Goal: Transaction & Acquisition: Book appointment/travel/reservation

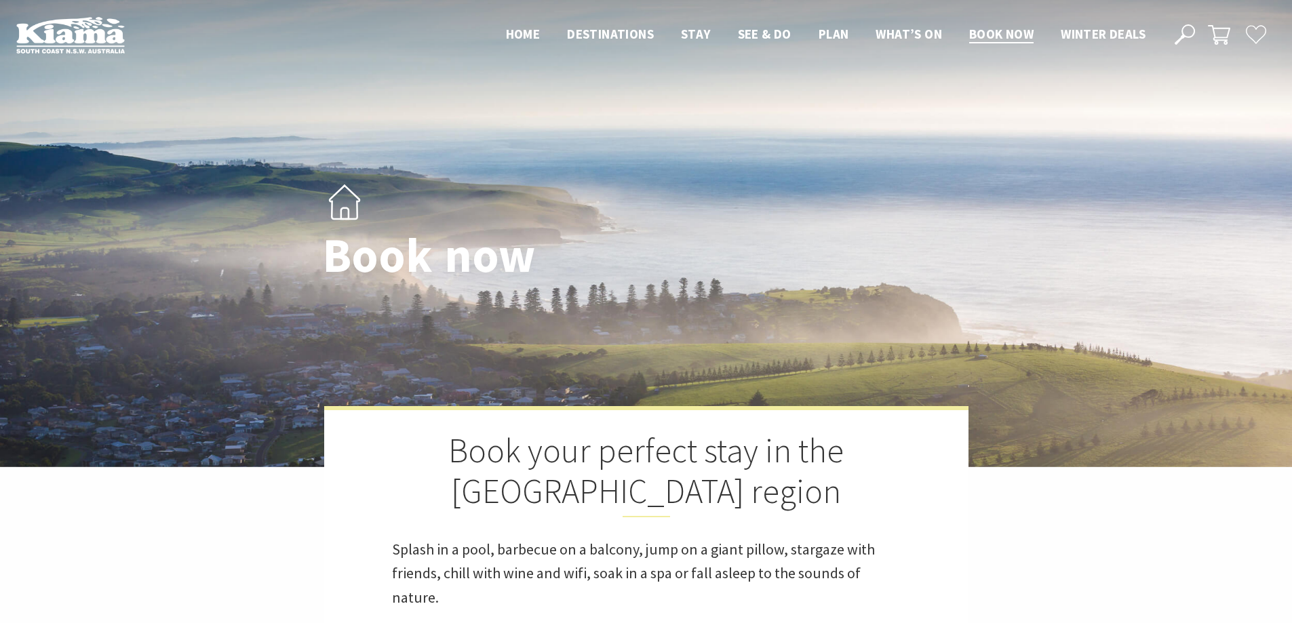
select select "3"
select select "2"
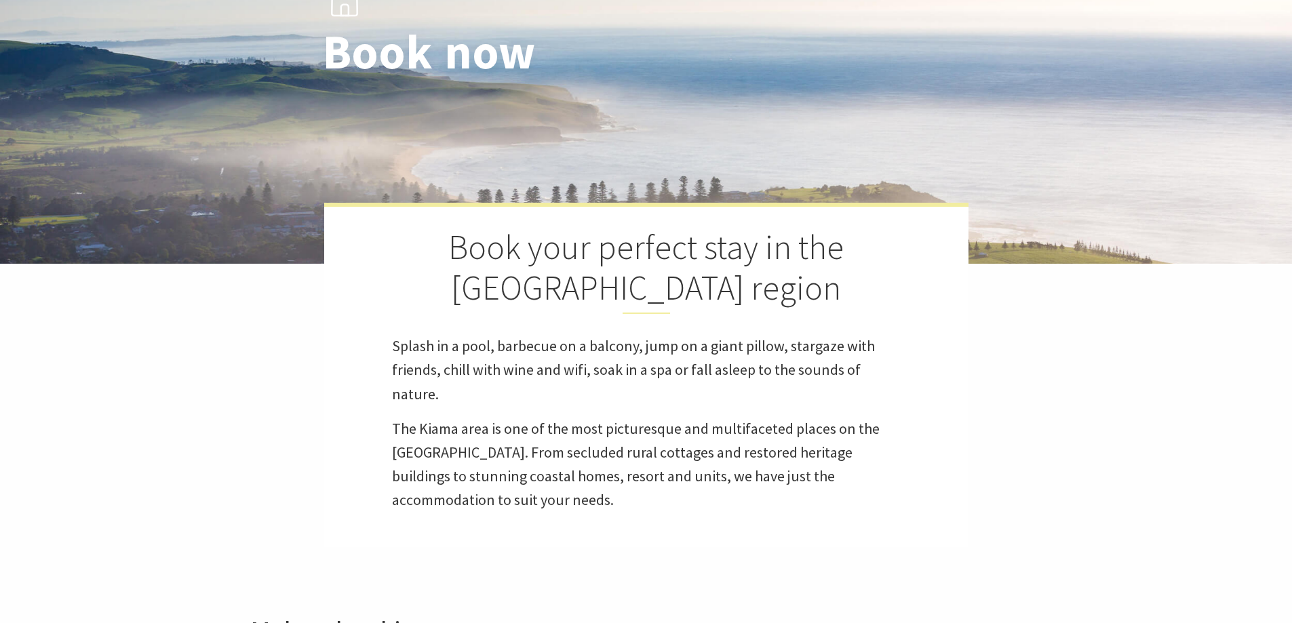
scroll to position [407, 0]
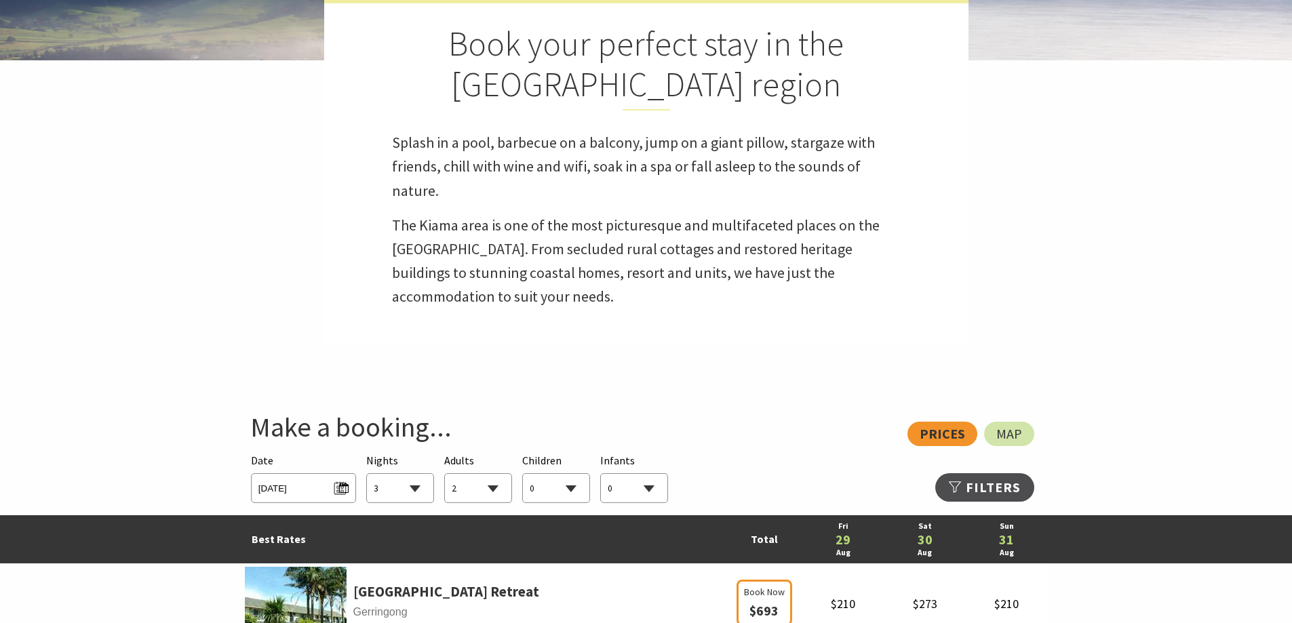
select select "3"
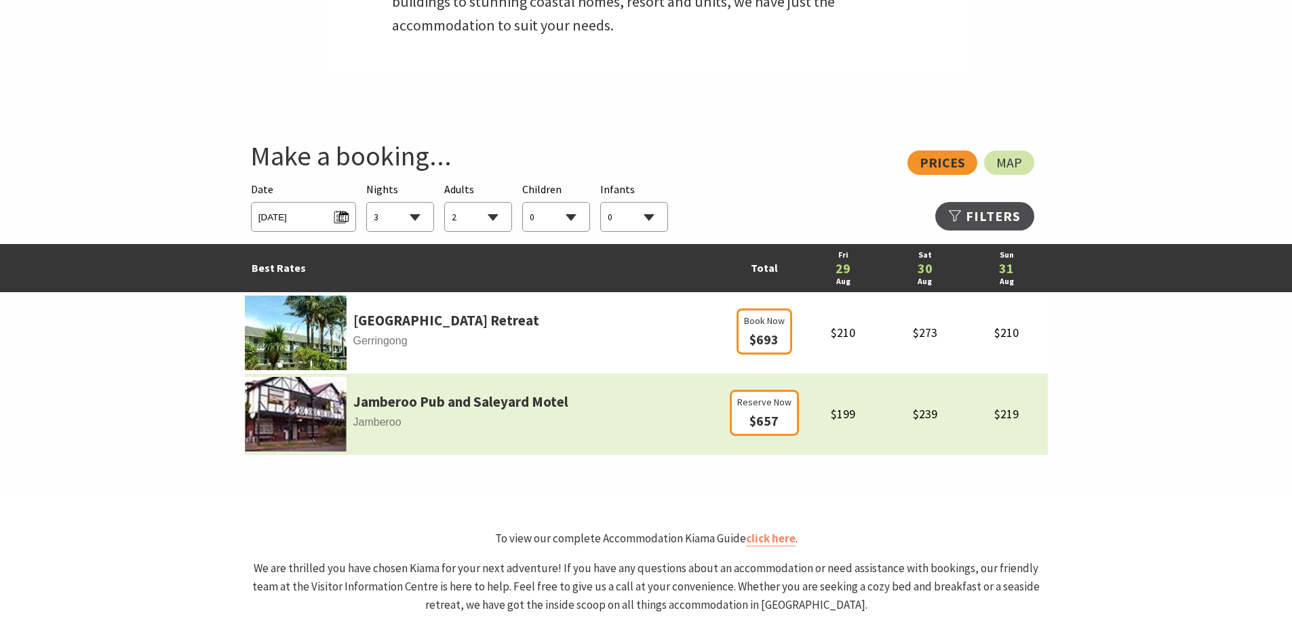
scroll to position [814, 0]
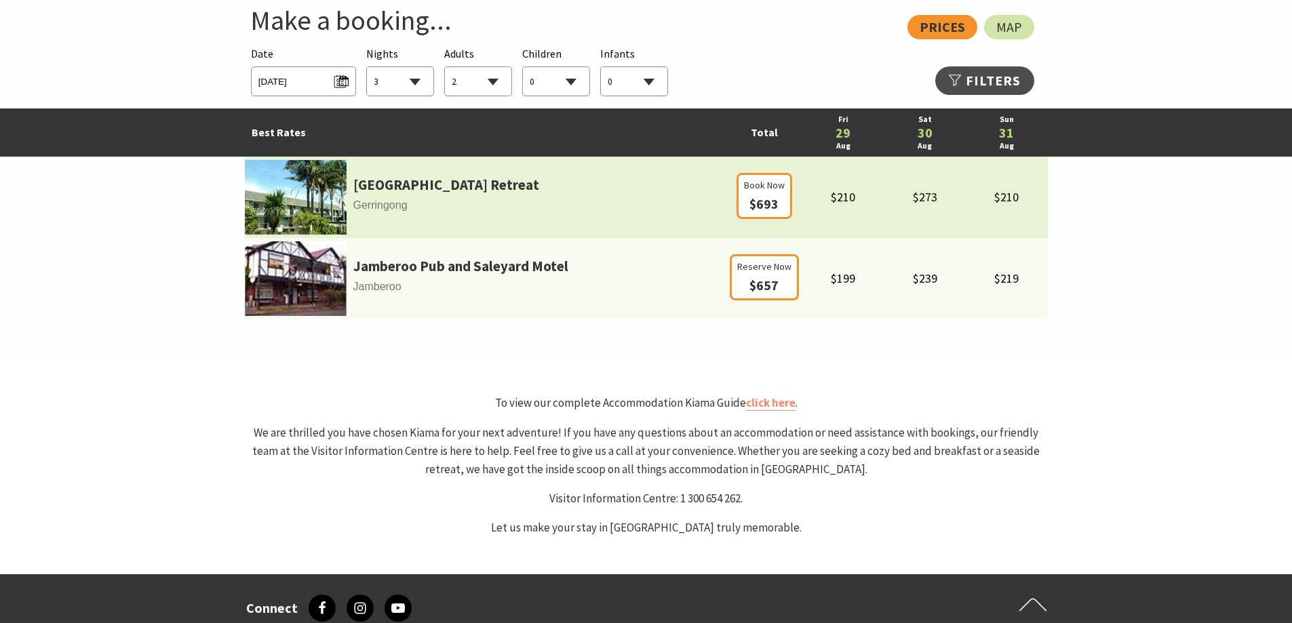
click at [763, 166] on td "Book Now $693" at bounding box center [764, 197] width 76 height 81
click at [757, 186] on span "Book Now" at bounding box center [764, 185] width 41 height 15
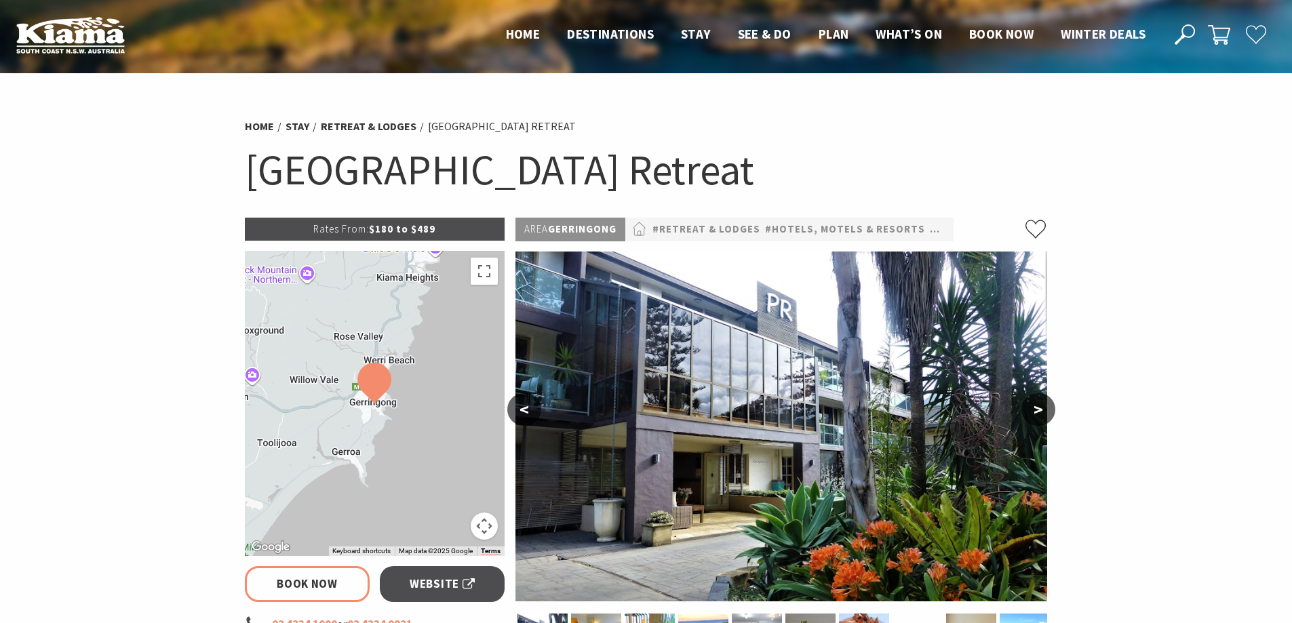
select select "3"
select select "2"
select select "3"
click at [1077, 183] on section "Home Stay Retreat & Lodges [GEOGRAPHIC_DATA] [GEOGRAPHIC_DATA] Retreat Book Now…" at bounding box center [646, 564] width 1292 height 983
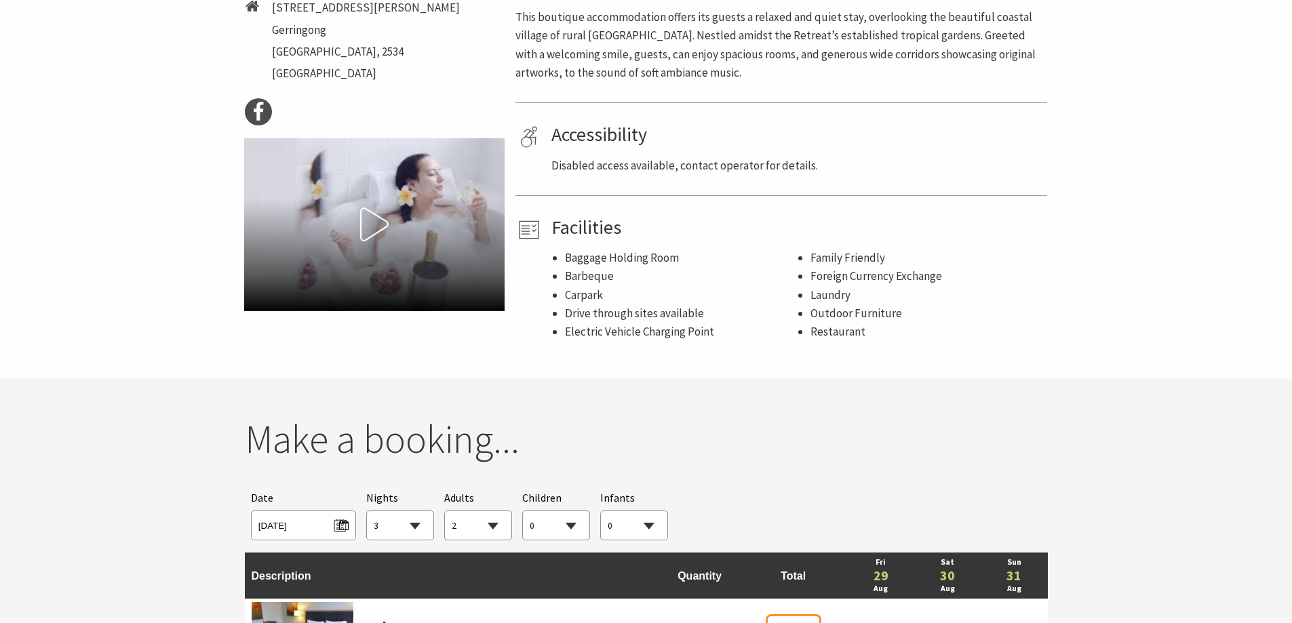
scroll to position [339, 0]
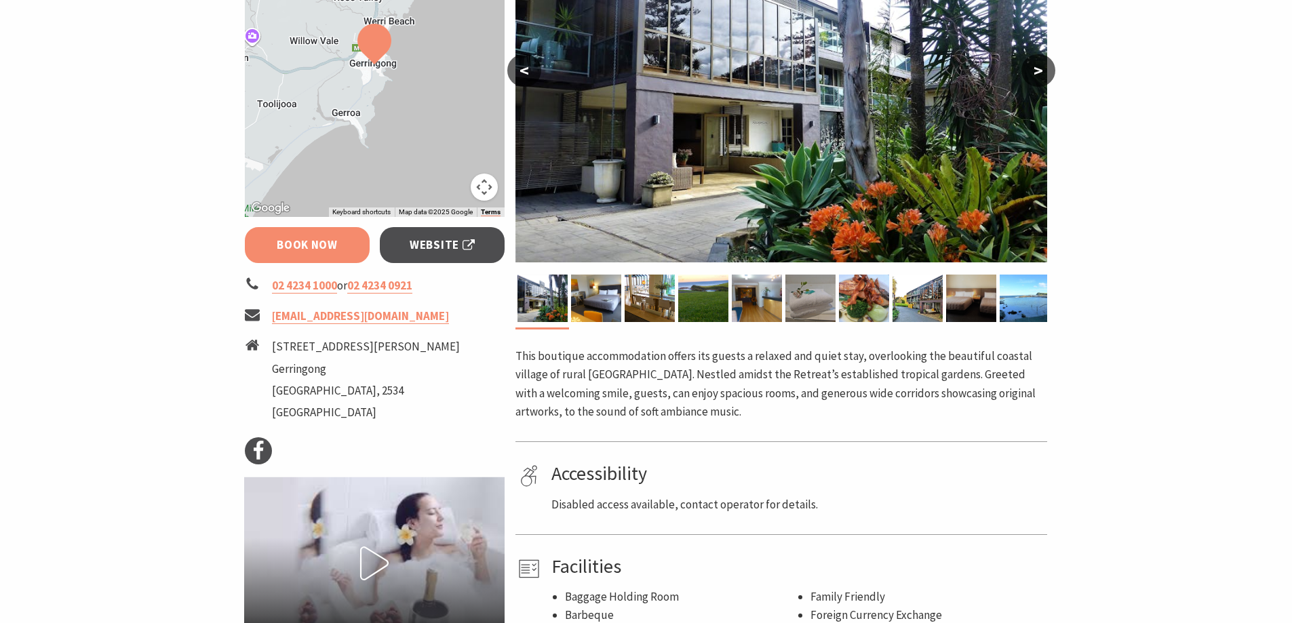
click at [295, 245] on link "Book Now" at bounding box center [307, 245] width 125 height 36
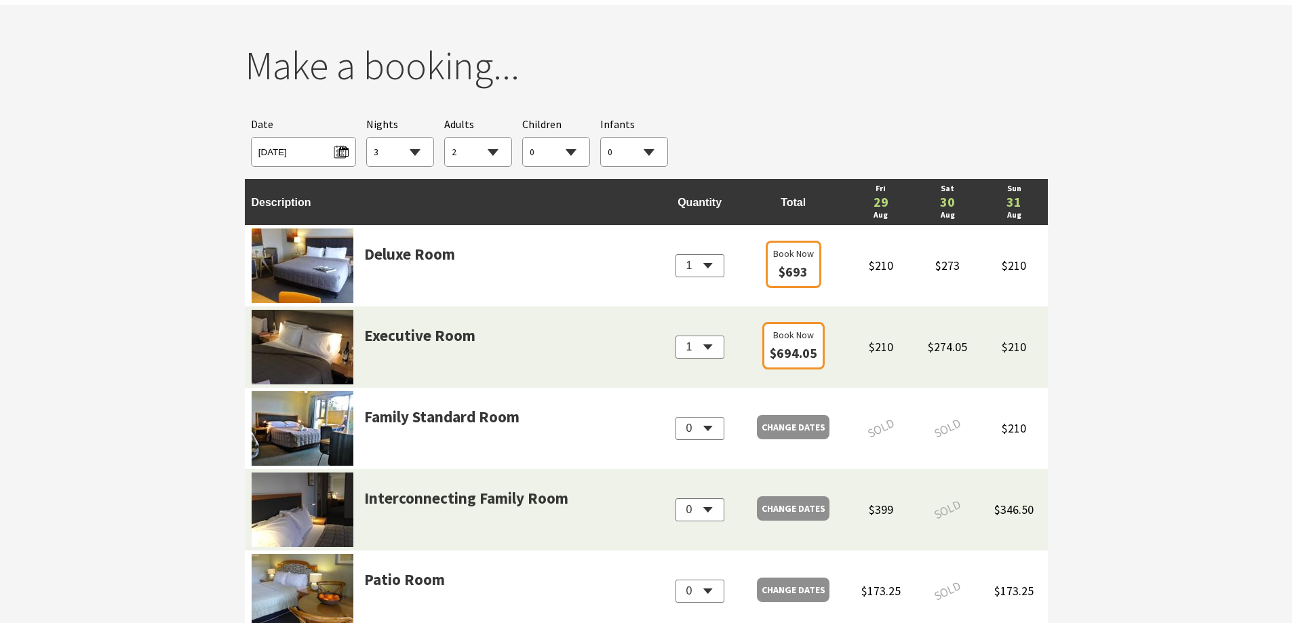
scroll to position [1056, 0]
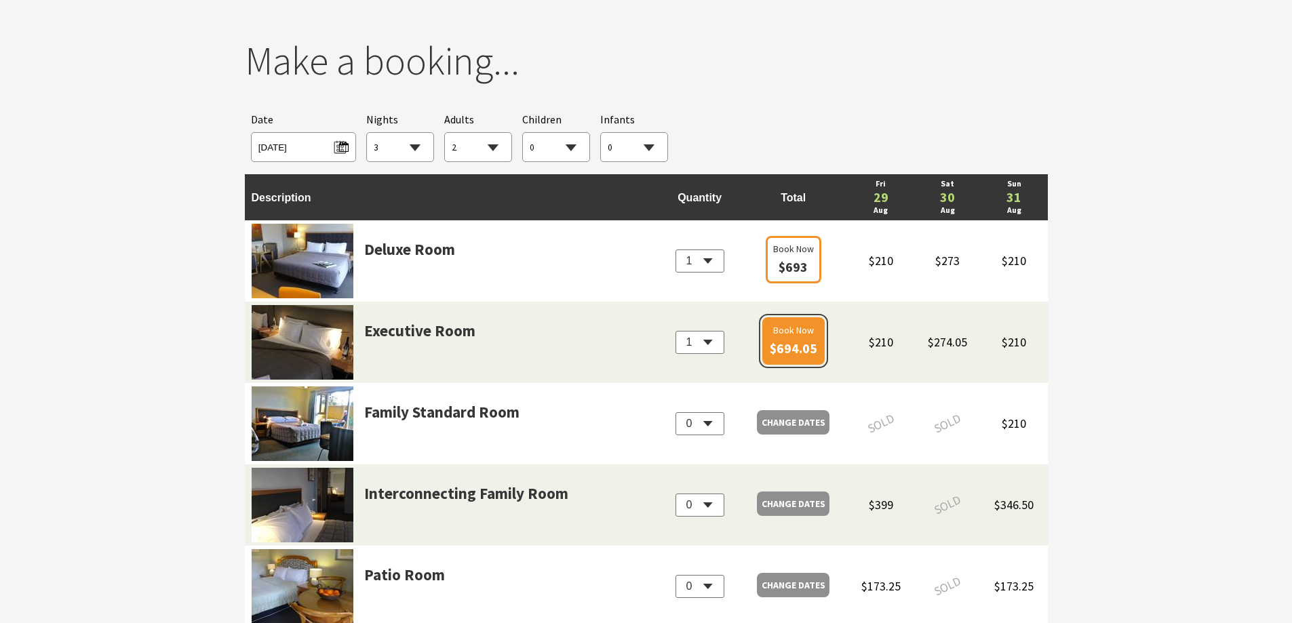
click at [799, 340] on span "$694.05" at bounding box center [793, 348] width 47 height 17
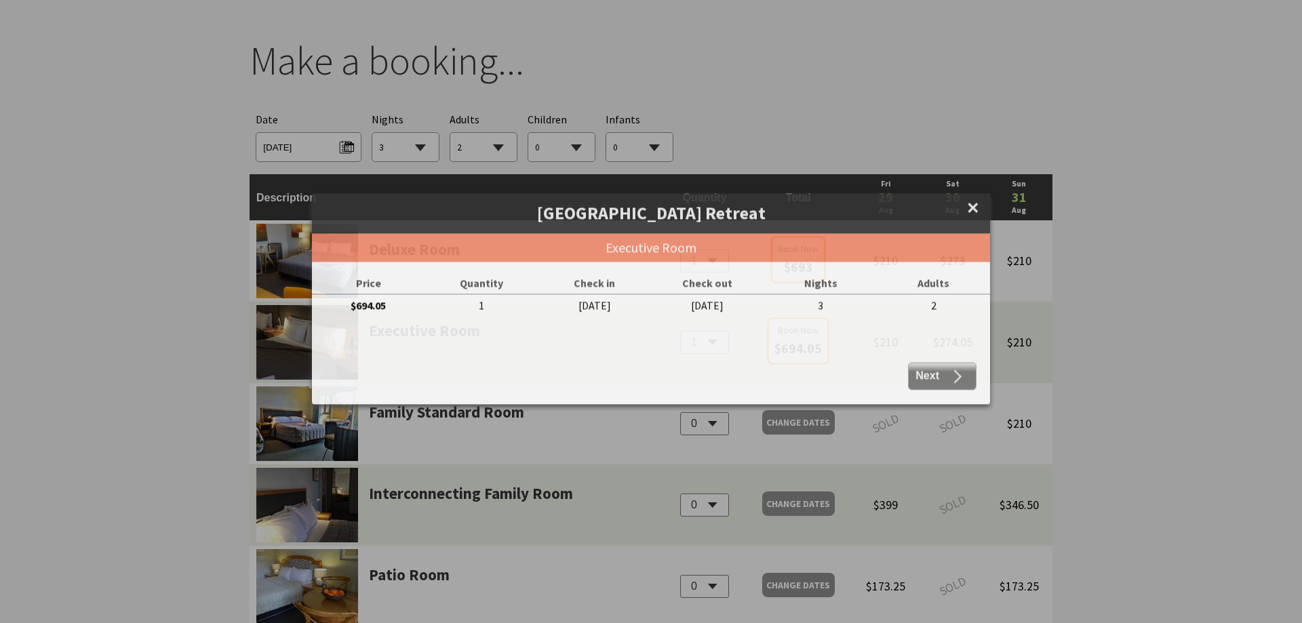
click at [787, 341] on div at bounding box center [651, 334] width 678 height 27
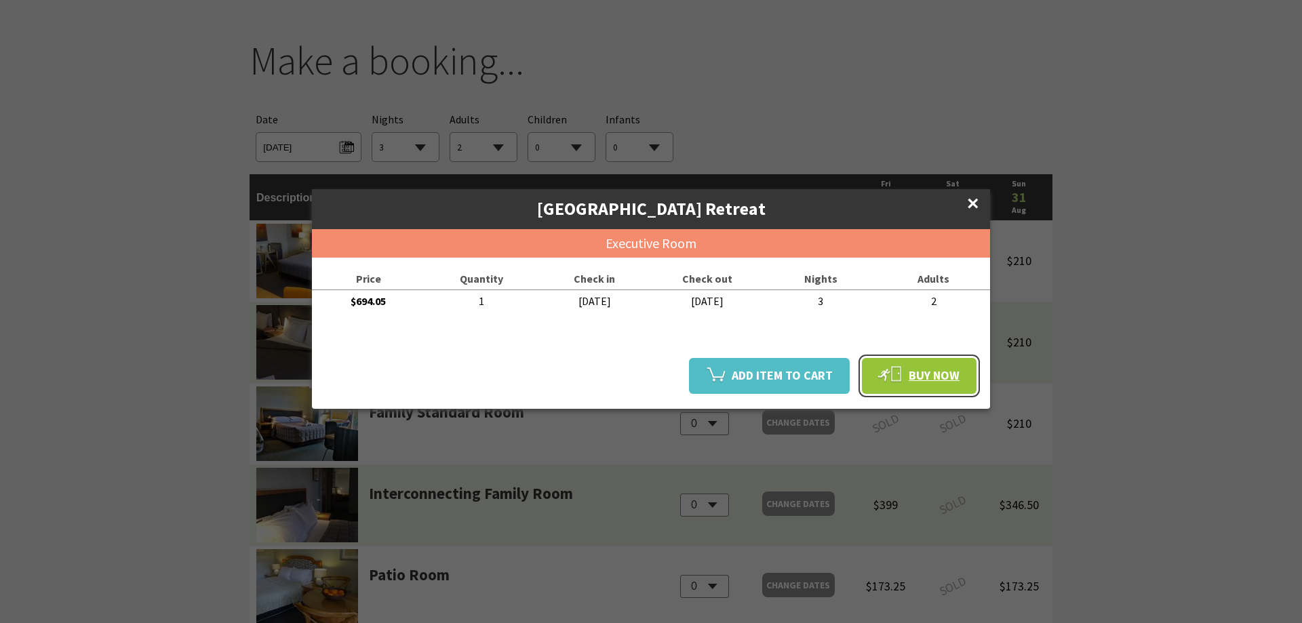
click at [913, 374] on span "Buy Now" at bounding box center [919, 375] width 94 height 28
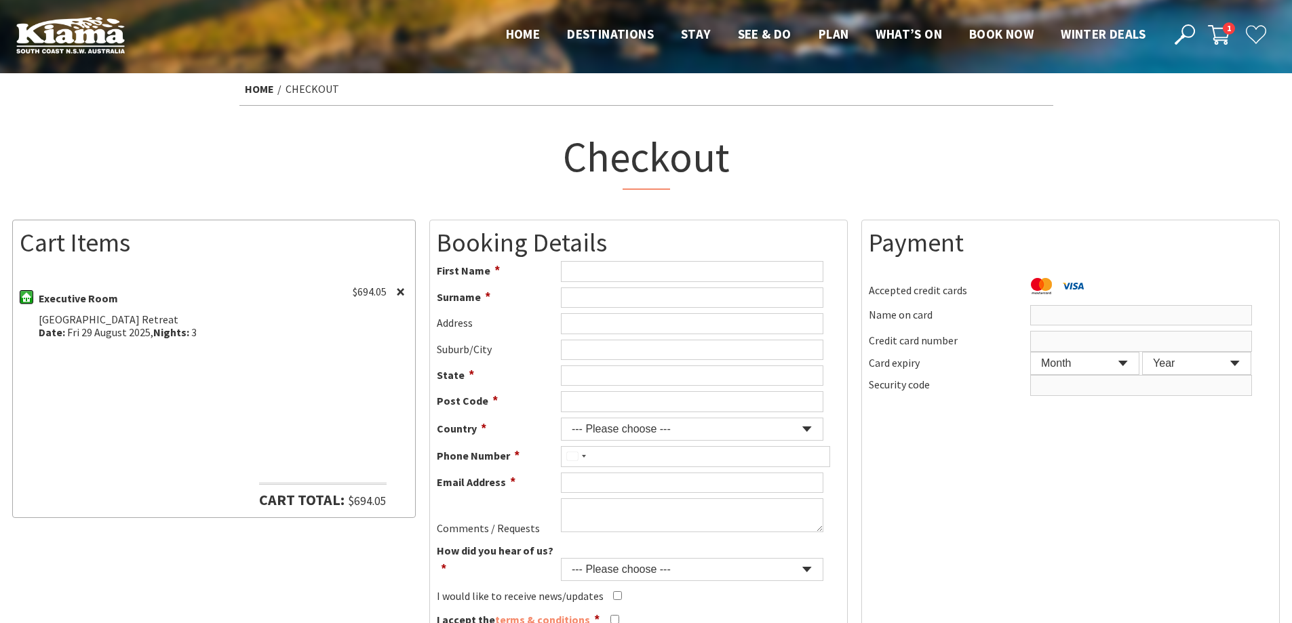
scroll to position [203, 0]
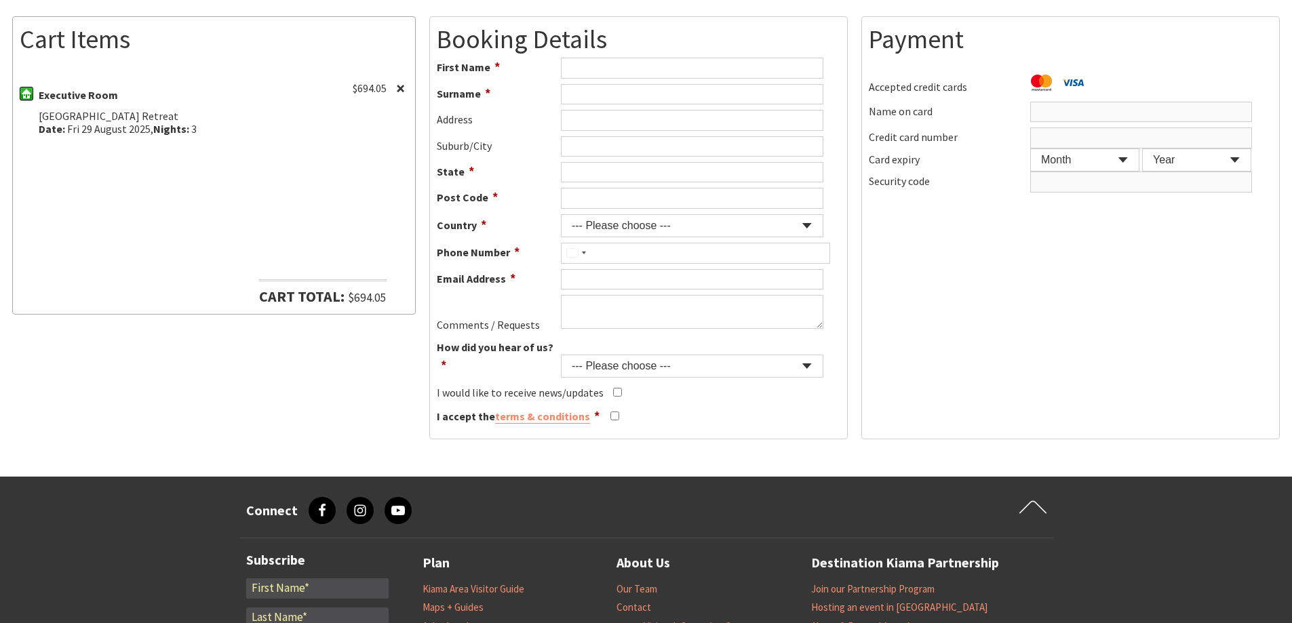
select select "Germany"
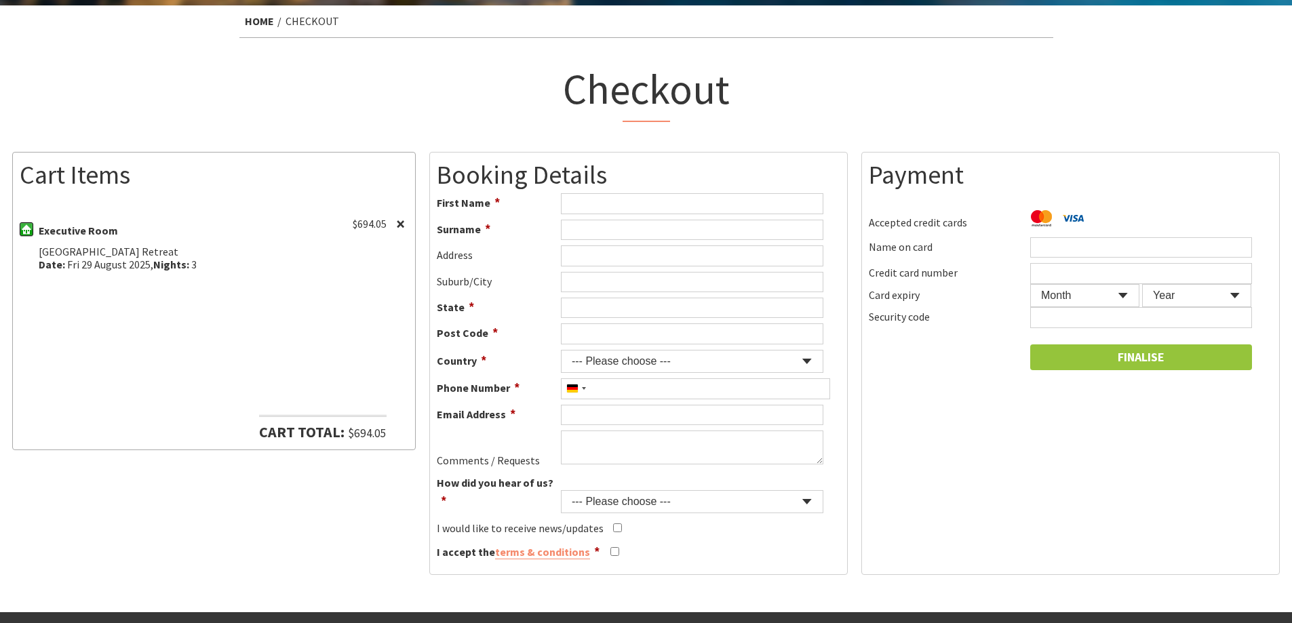
click at [976, 405] on div "Payment Accepted credit cards MasterCard Visa Name on card Credit card number C…" at bounding box center [1070, 363] width 418 height 423
drag, startPoint x: 1000, startPoint y: 450, endPoint x: 993, endPoint y: 450, distance: 7.5
click at [1000, 450] on div "Payment Accepted credit cards MasterCard Visa Name on card Credit card number C…" at bounding box center [1070, 363] width 418 height 423
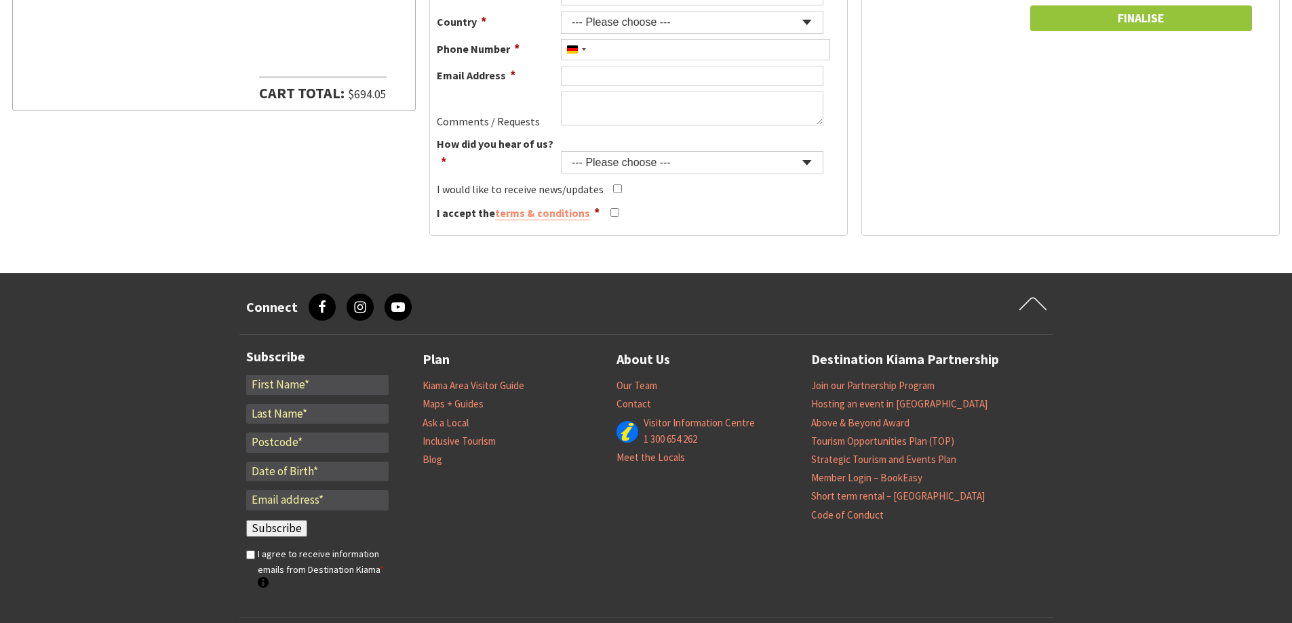
click at [105, 125] on div "Cart Items Executive Room $694.05 Remove item Park Ridge Retreat Date: Fri 29 A…" at bounding box center [213, 24] width 403 height 423
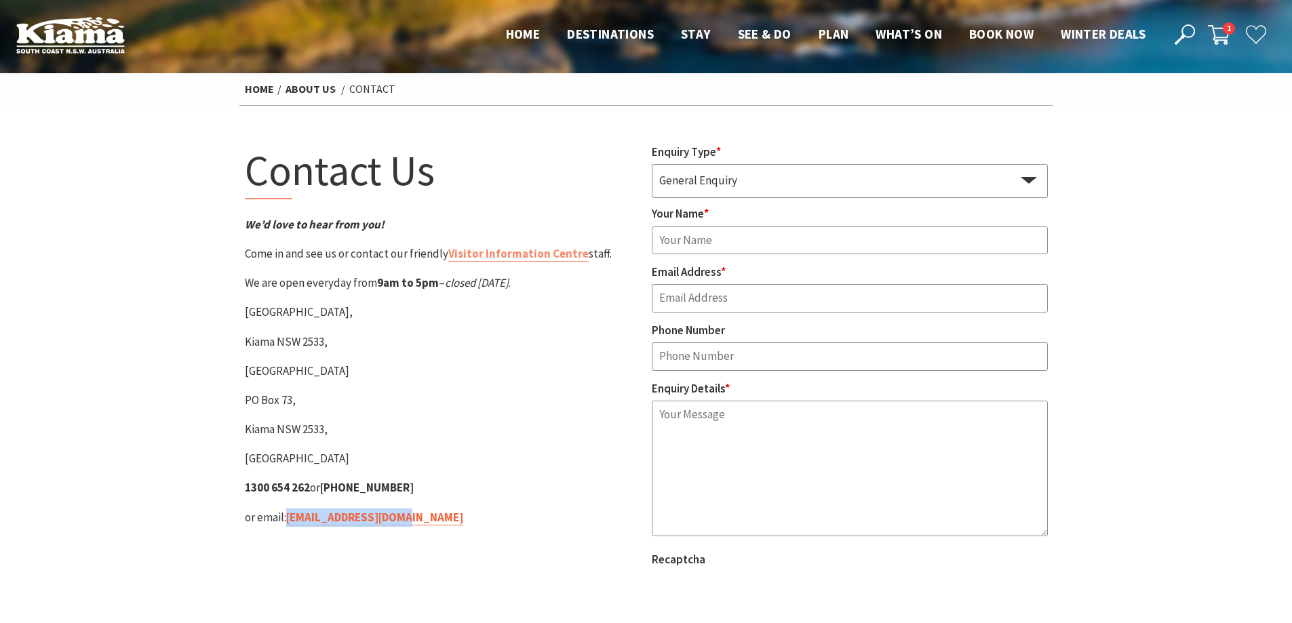
drag, startPoint x: 429, startPoint y: 523, endPoint x: 291, endPoint y: 519, distance: 138.4
click at [291, 519] on p "or email: [EMAIL_ADDRESS][DOMAIN_NAME]" at bounding box center [443, 518] width 396 height 18
copy link "[EMAIL_ADDRESS][DOMAIN_NAME]"
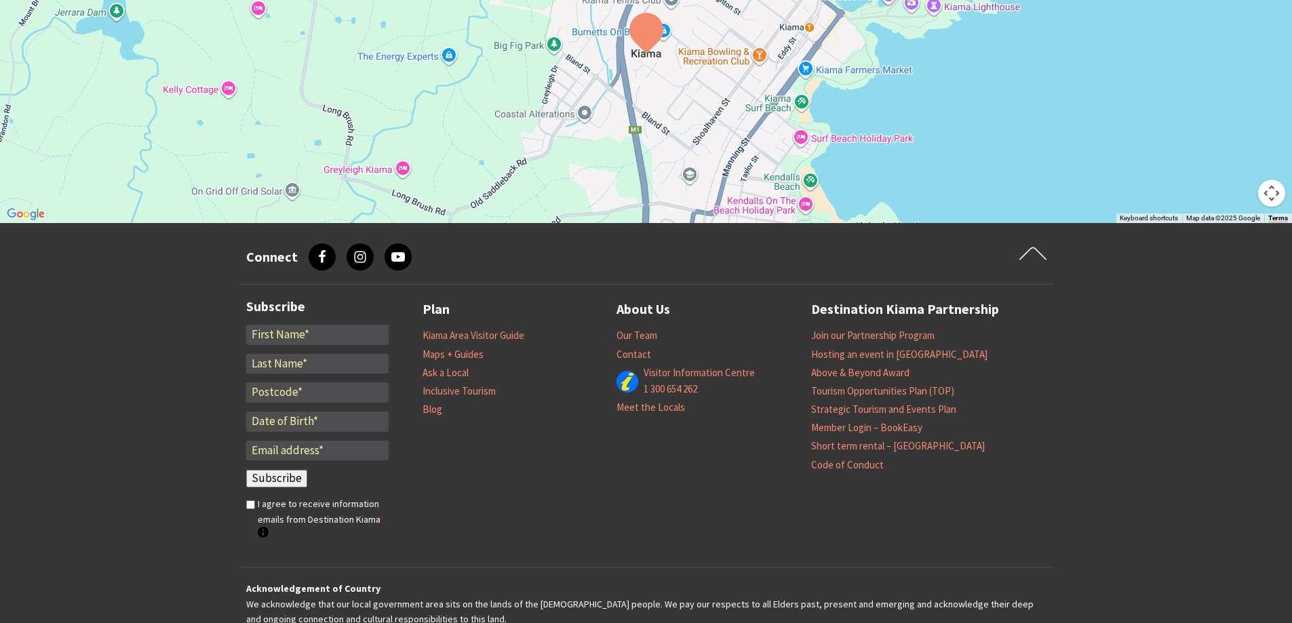
scroll to position [891, 0]
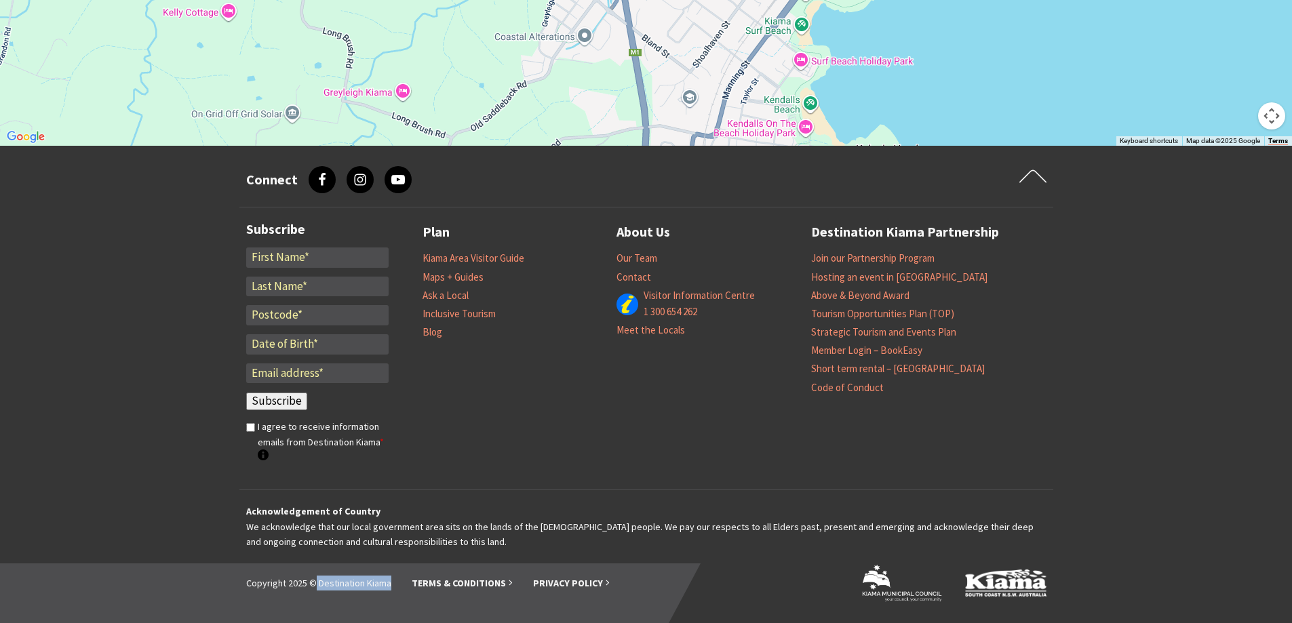
drag, startPoint x: 394, startPoint y: 582, endPoint x: 315, endPoint y: 583, distance: 78.7
click at [315, 583] on ul "Copyright 2025 © Destination Kiama Terms & Conditions Privacy Policy" at bounding box center [427, 583] width 363 height 15
copy li "Destination Kiama"
